Goal: Transaction & Acquisition: Purchase product/service

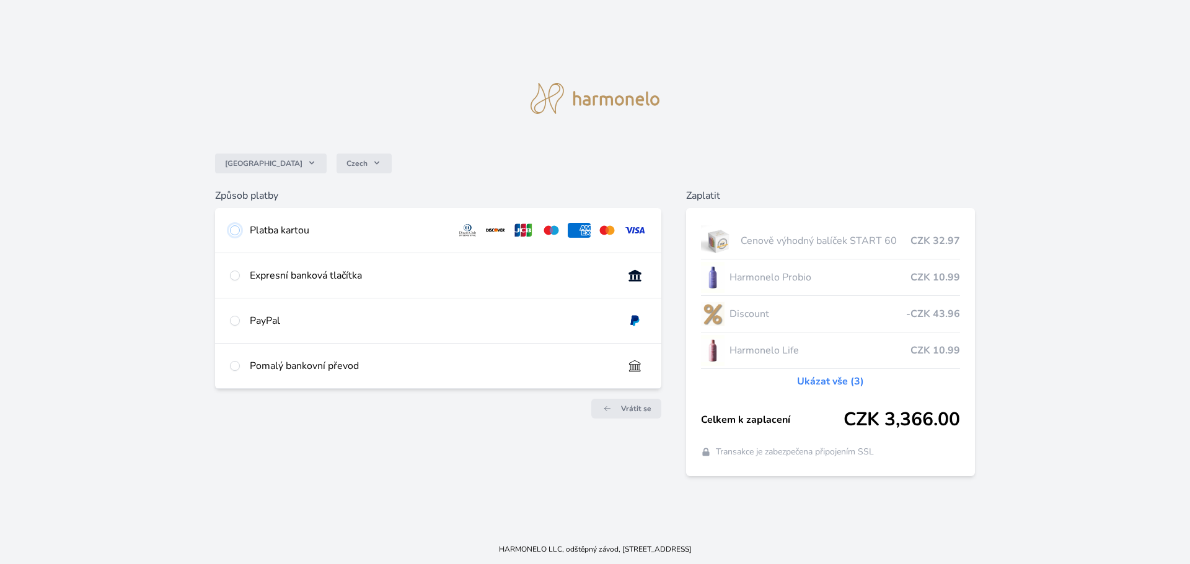
click at [234, 229] on input "radio" at bounding box center [235, 231] width 10 height 10
radio input "true"
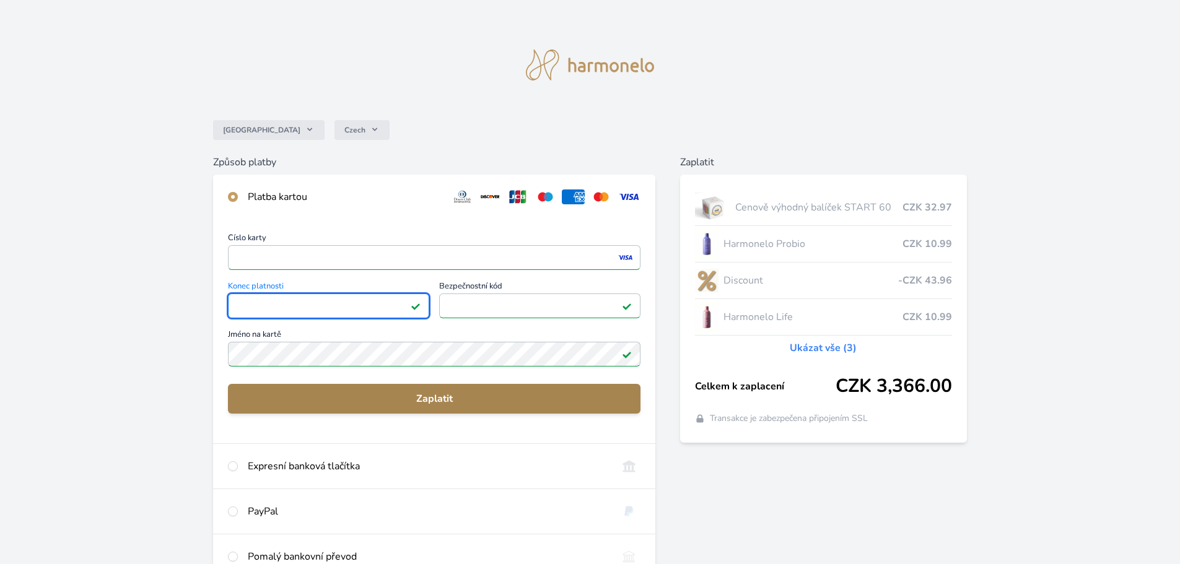
click at [434, 397] on span "Zaplatit" at bounding box center [434, 399] width 393 height 15
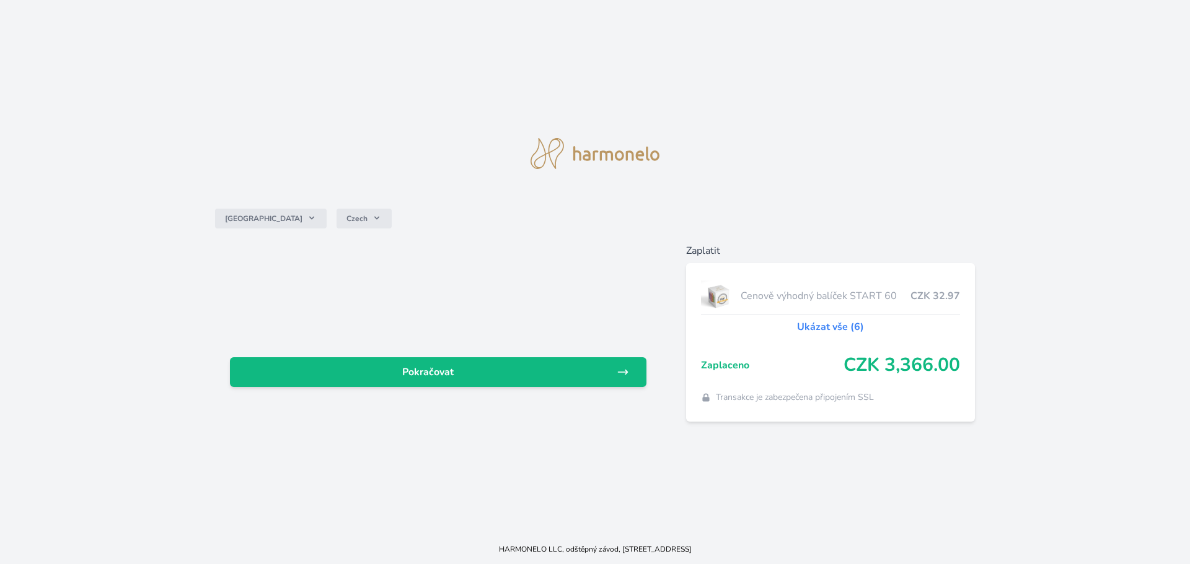
click at [837, 325] on link "Ukázat vše (6)" at bounding box center [830, 327] width 67 height 15
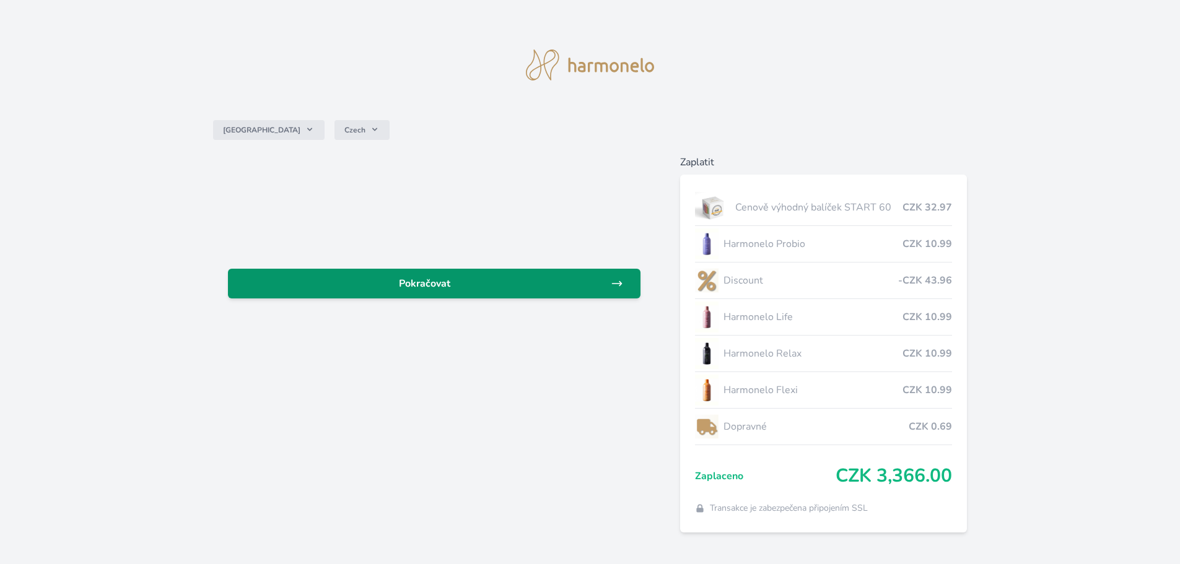
click at [590, 281] on span "Pokračovat" at bounding box center [424, 283] width 373 height 15
